Goal: Use online tool/utility: Utilize a website feature to perform a specific function

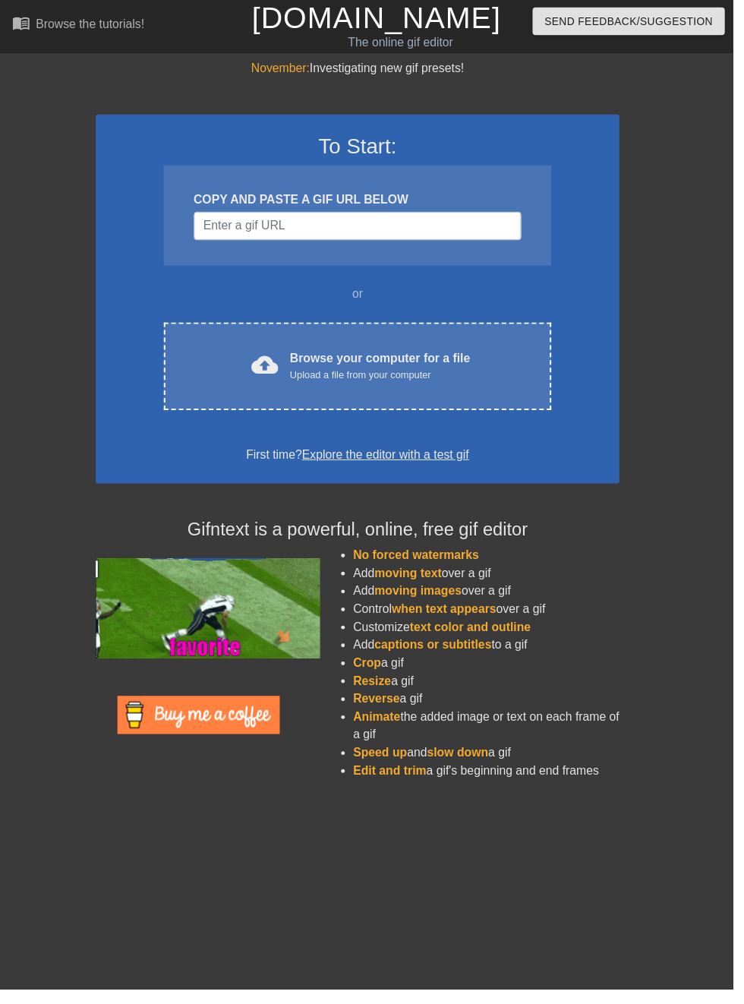
click at [449, 349] on div "cloud_upload Browse your computer for a file Upload a file from your computer C…" at bounding box center [362, 371] width 393 height 89
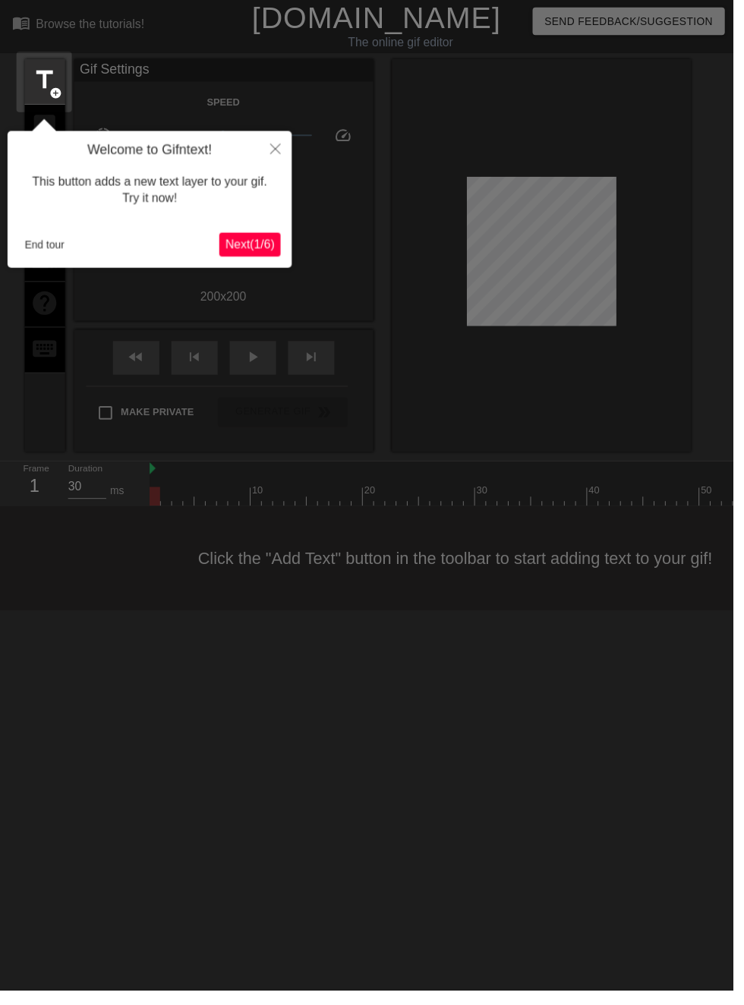
click at [49, 260] on div "Welcome to Gifntext! This button adds a new text layer to your gif. Try it now!…" at bounding box center [152, 202] width 289 height 139
click at [43, 249] on button "End tour" at bounding box center [45, 248] width 52 height 23
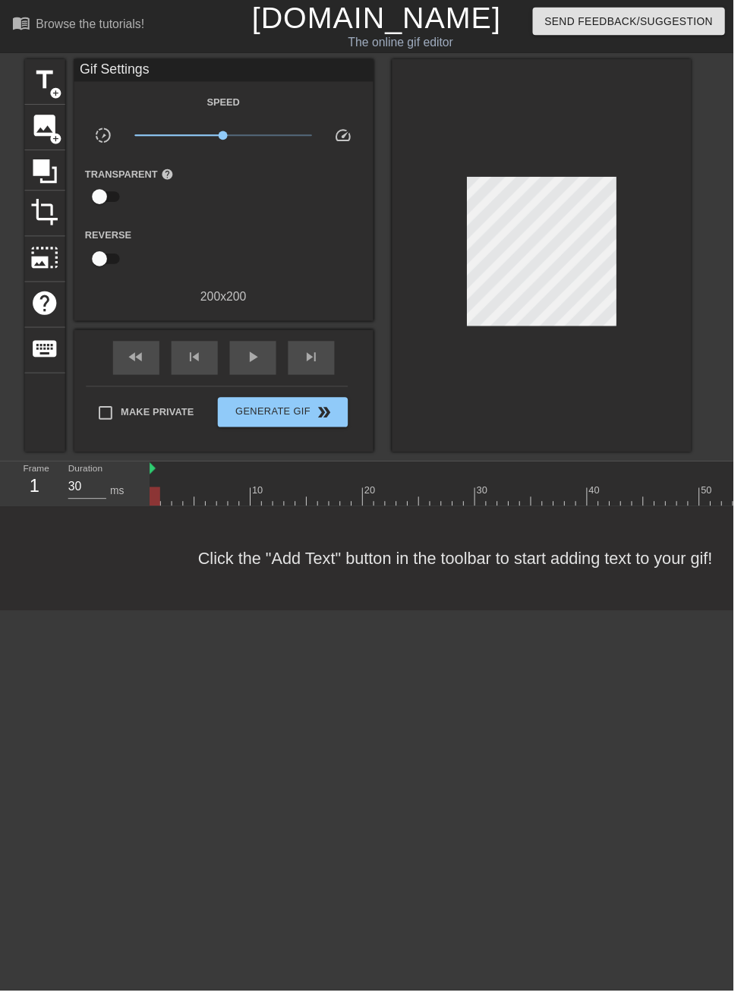
click at [51, 81] on span "title" at bounding box center [45, 81] width 29 height 29
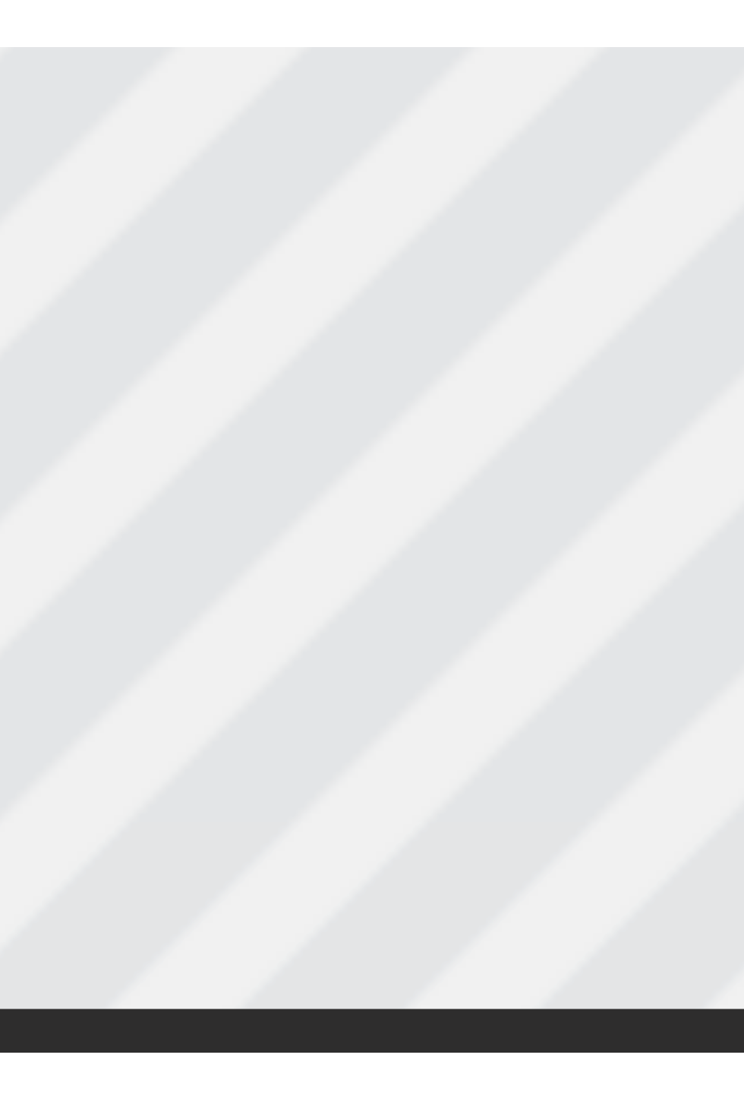
scroll to position [0, 2]
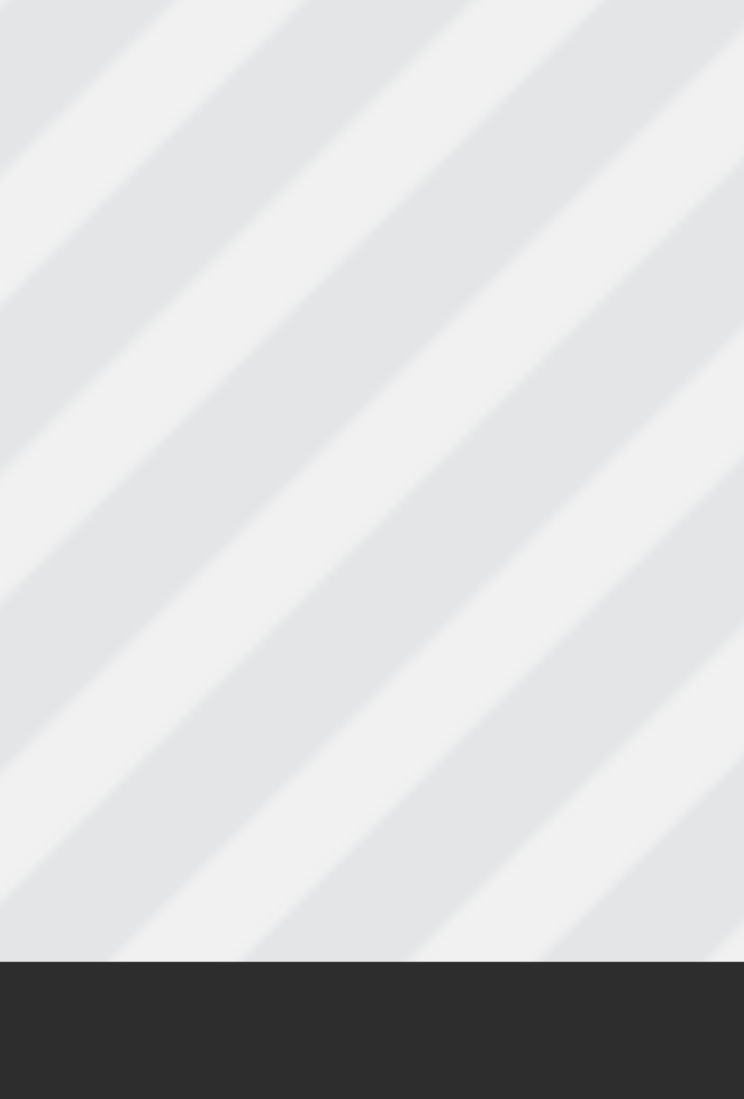
type textarea "New 0"
type input "New 0"
type textarea "New 0"
type input "New 0"
type textarea "Ne 0"
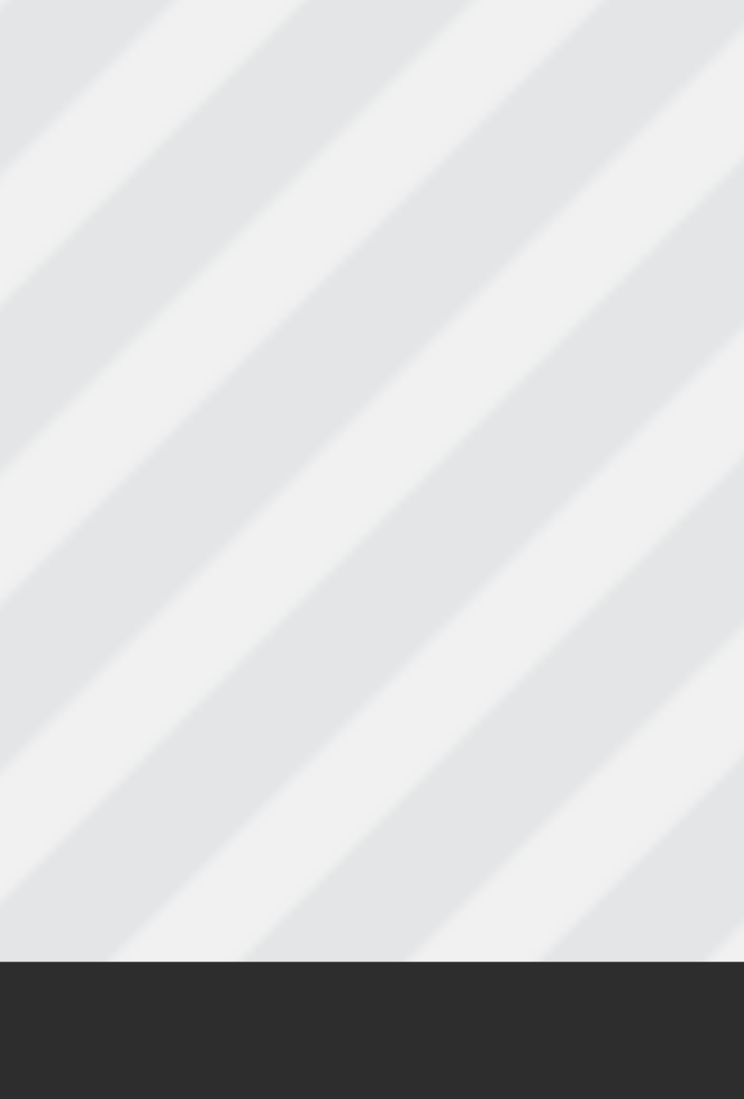
type input "Ne 0"
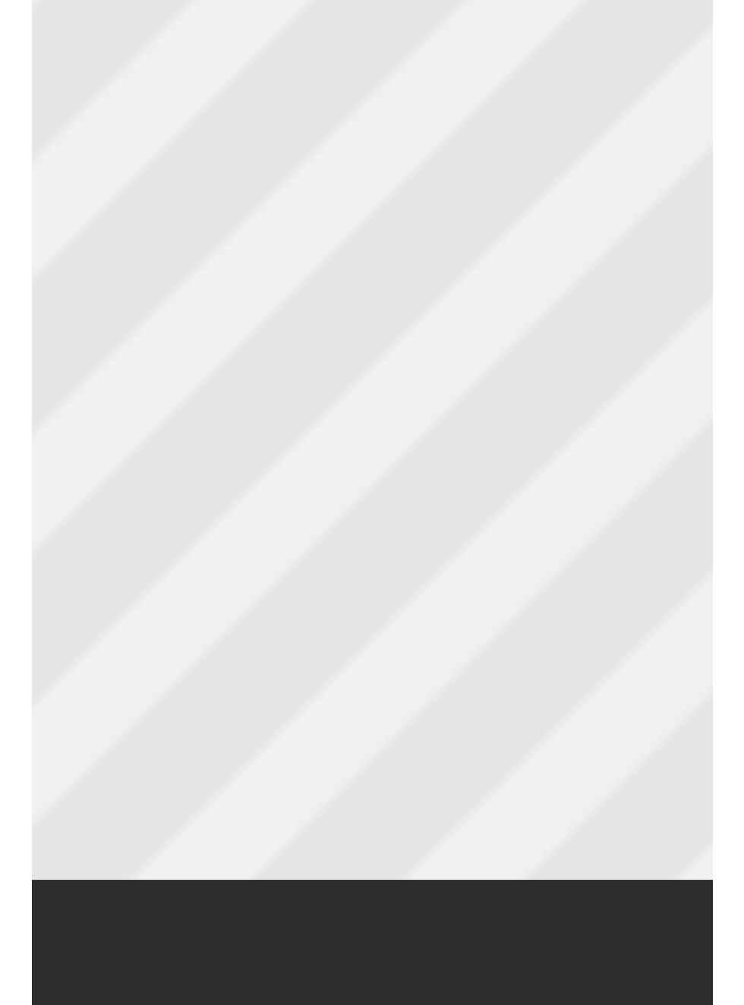
scroll to position [0, 0]
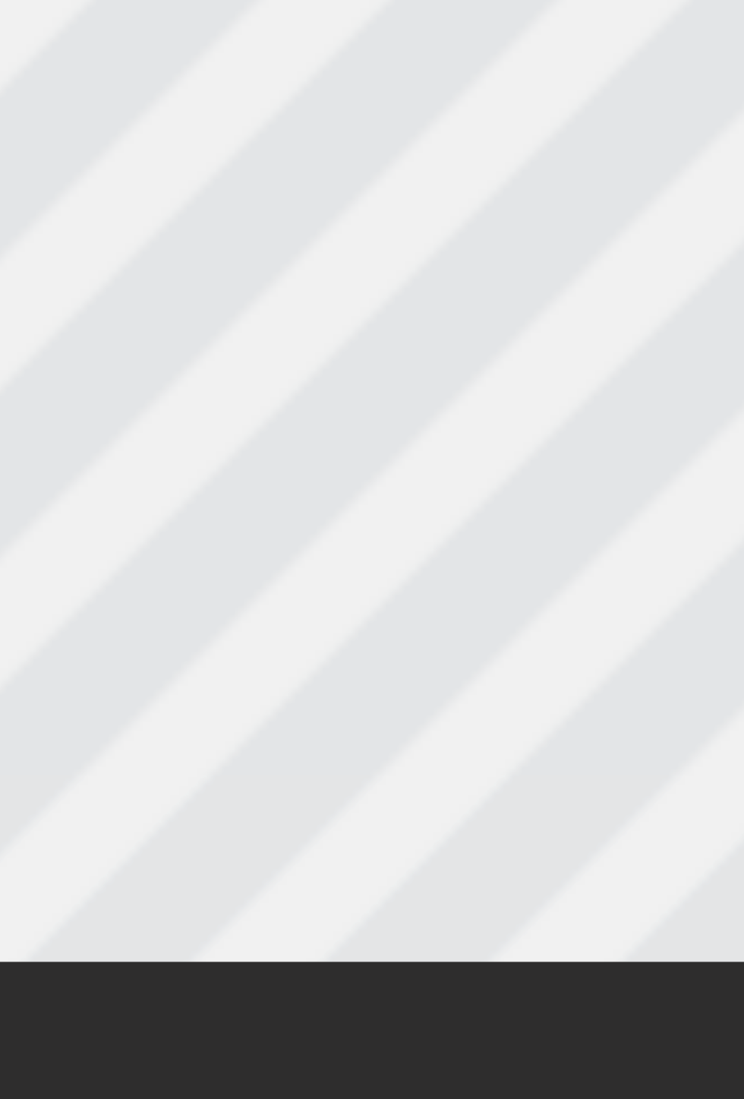
type textarea "N 0"
type input "N 0"
type textarea "0"
type input "0"
